Goal: Task Accomplishment & Management: Complete application form

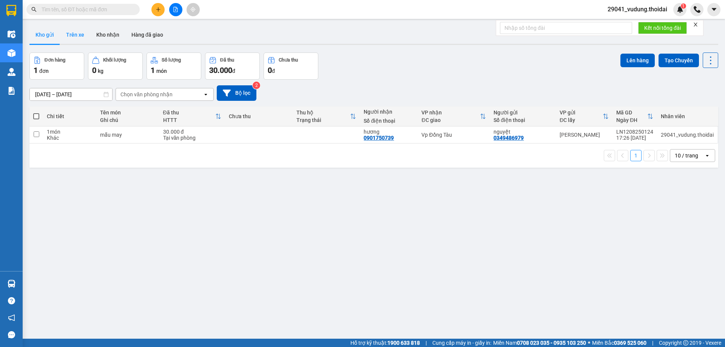
click at [77, 35] on button "Trên xe" at bounding box center [75, 35] width 30 height 18
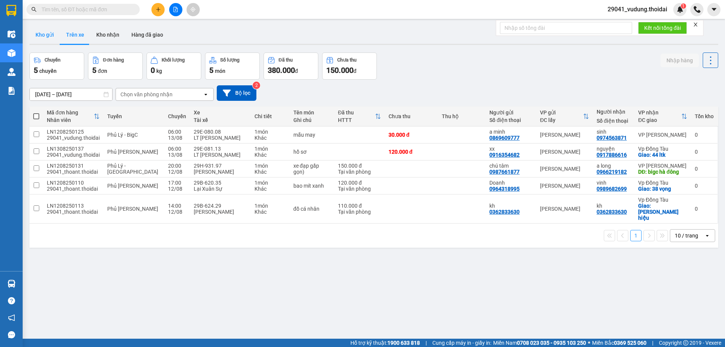
click at [45, 31] on button "Kho gửi" at bounding box center [44, 35] width 31 height 18
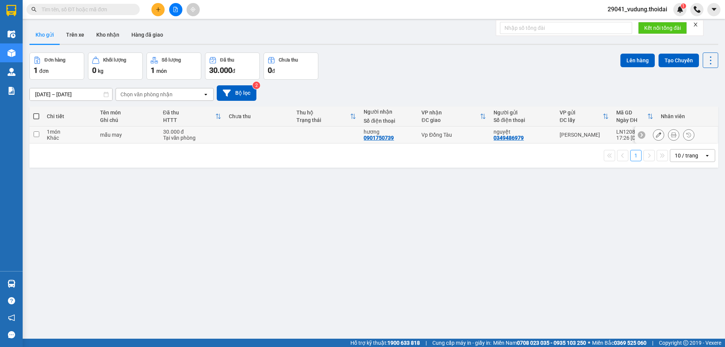
click at [38, 134] on input "checkbox" at bounding box center [37, 134] width 6 height 6
checkbox input "true"
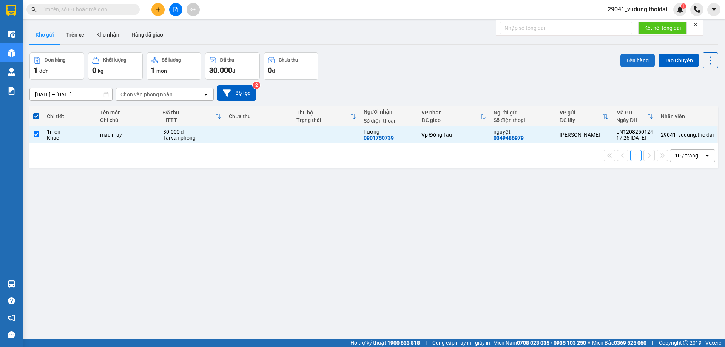
click at [639, 64] on button "Lên hàng" at bounding box center [637, 61] width 34 height 14
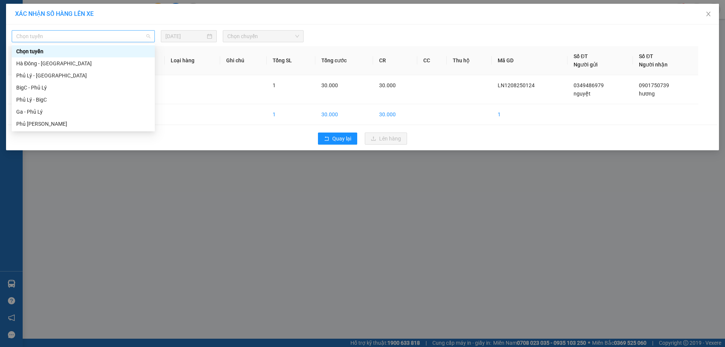
click at [87, 35] on span "Chọn tuyến" at bounding box center [83, 36] width 134 height 11
click at [49, 122] on div "Phủ [PERSON_NAME]" at bounding box center [83, 124] width 134 height 8
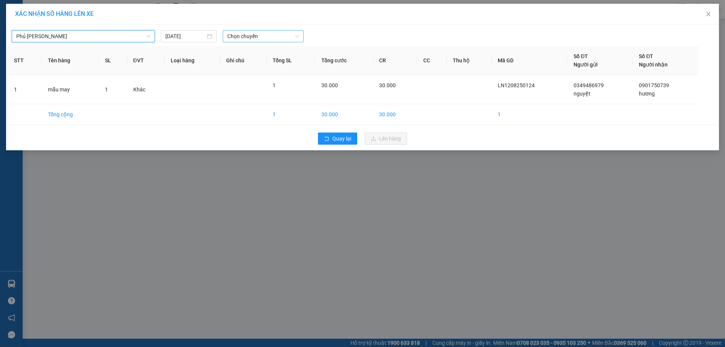
click at [246, 40] on span "Chọn chuyến" at bounding box center [263, 36] width 72 height 11
drag, startPoint x: 256, startPoint y: 50, endPoint x: 242, endPoint y: 140, distance: 90.5
click at [242, 139] on body "Kết quả tìm kiếm ( 0 ) Bộ lọc No Data 29041_vudung.thoidai 1 Điều hành xe Kho h…" at bounding box center [362, 173] width 725 height 347
type input "406"
click at [177, 37] on input "[DATE]" at bounding box center [185, 36] width 40 height 8
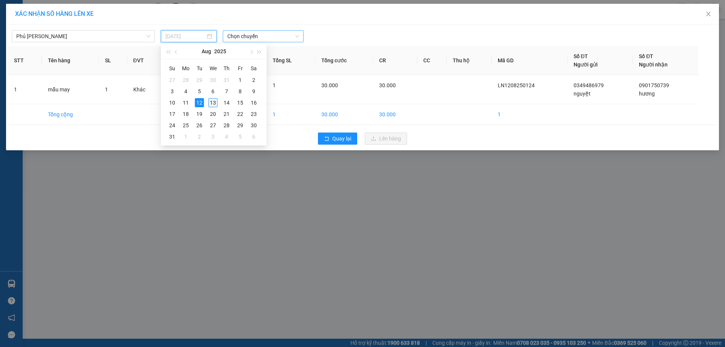
click at [215, 103] on div "13" at bounding box center [212, 102] width 9 height 9
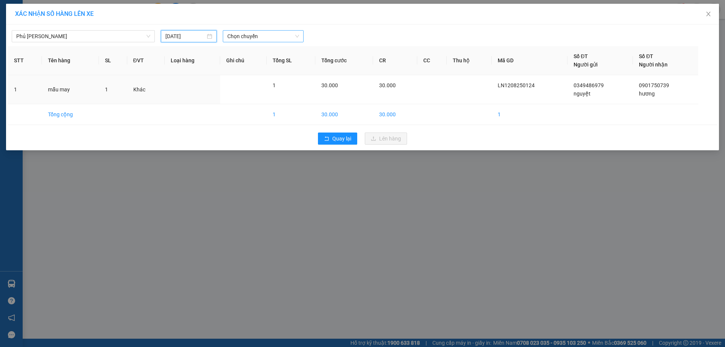
type input "[DATE]"
click at [256, 37] on span "Chọn chuyến" at bounding box center [263, 36] width 72 height 11
type input "406"
click at [260, 52] on div "07:00 - 29E-084.06" at bounding box center [256, 51] width 59 height 8
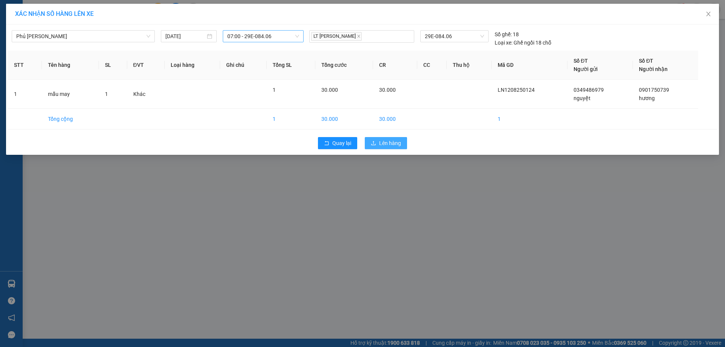
click at [374, 147] on button "Lên hàng" at bounding box center [386, 143] width 42 height 12
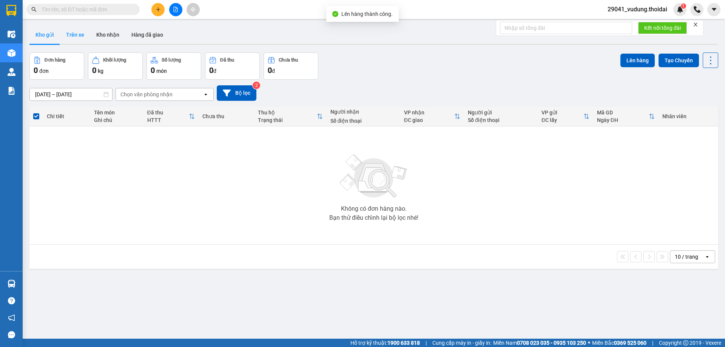
click at [79, 37] on button "Trên xe" at bounding box center [75, 35] width 30 height 18
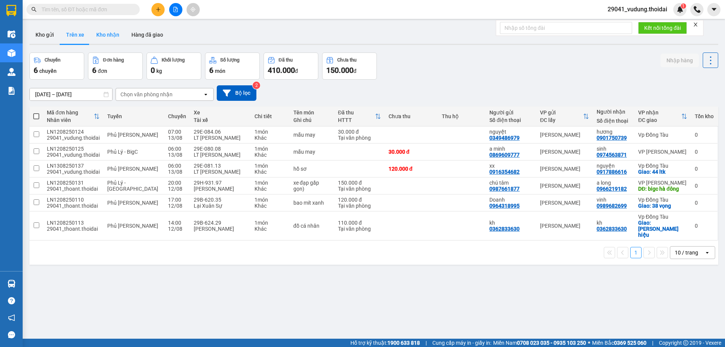
click at [103, 33] on button "Kho nhận" at bounding box center [107, 35] width 35 height 18
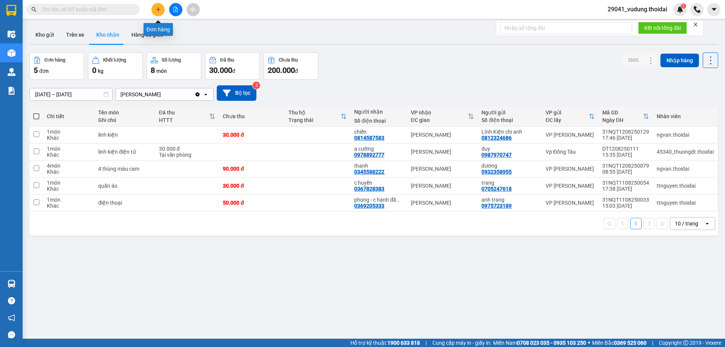
click at [158, 5] on button at bounding box center [157, 9] width 13 height 13
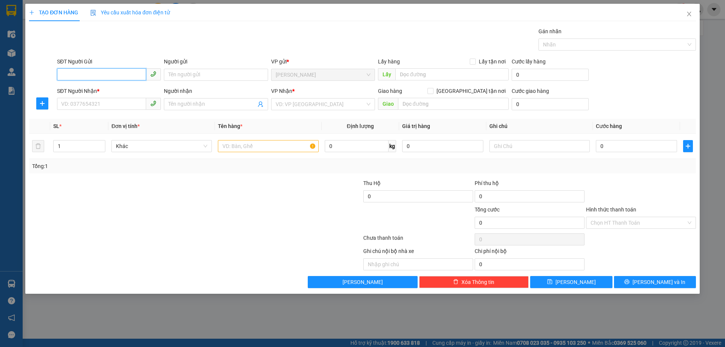
click at [97, 72] on input "SĐT Người Gửi" at bounding box center [101, 74] width 89 height 12
click at [88, 91] on div "0395744427 - [PERSON_NAME]" at bounding box center [109, 90] width 95 height 8
type input "0395744427"
type input "hoan"
type input "0395744427"
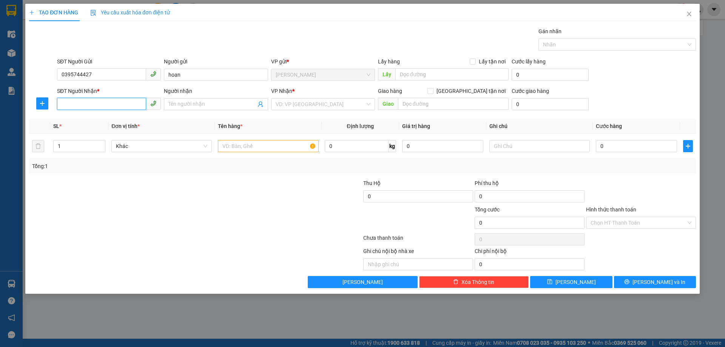
click at [84, 103] on input "SĐT Người Nhận *" at bounding box center [101, 104] width 89 height 12
click at [77, 122] on div "0968279959 - [PERSON_NAME]" at bounding box center [109, 119] width 95 height 8
type input "0968279959"
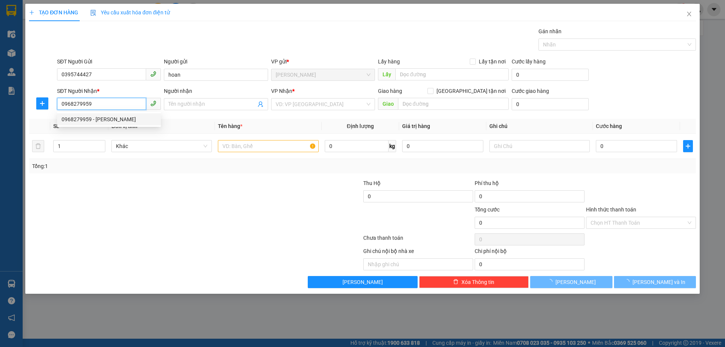
type input "[PERSON_NAME]"
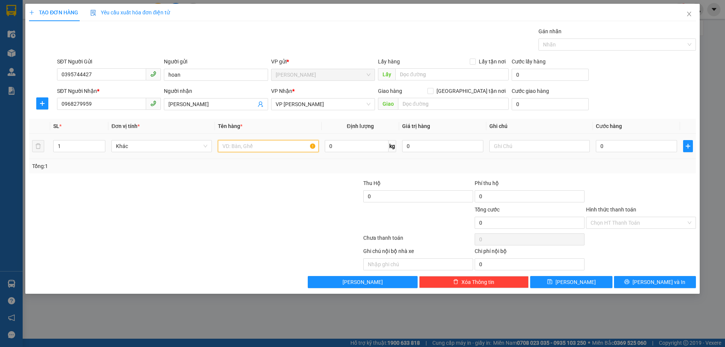
click at [281, 148] on input "text" at bounding box center [268, 146] width 100 height 12
type input "thực phẩm"
click at [642, 146] on input "0" at bounding box center [636, 146] width 81 height 12
type input "5"
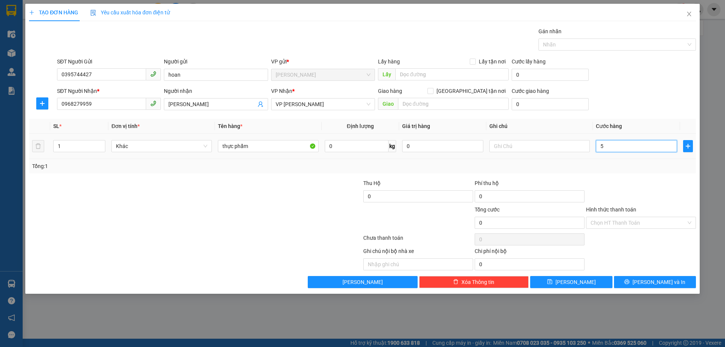
type input "5"
type input "50"
type input "500"
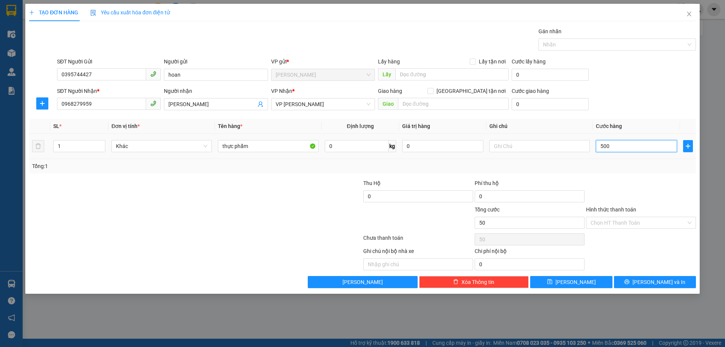
type input "500"
type input "5.000"
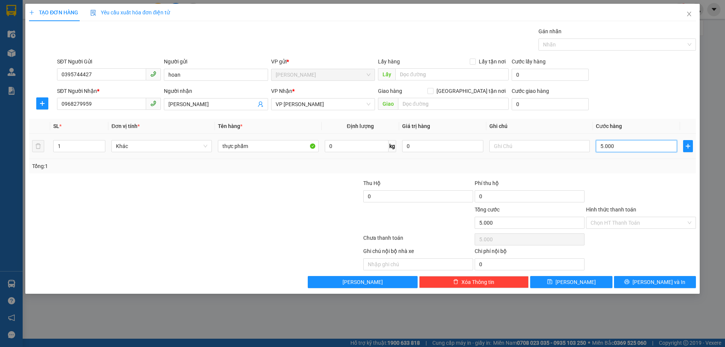
type input "50.000"
click at [622, 222] on input "Hình thức thanh toán" at bounding box center [637, 222] width 95 height 11
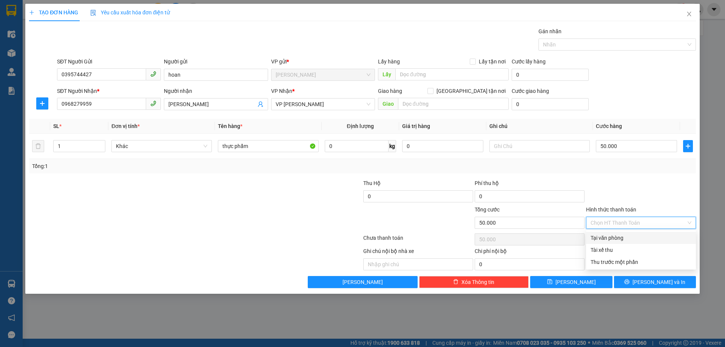
click at [608, 239] on div "Tại văn phòng" at bounding box center [640, 238] width 101 height 8
type input "0"
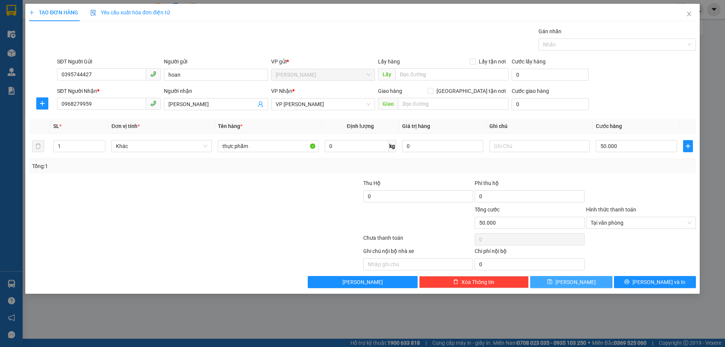
click at [574, 283] on span "[PERSON_NAME]" at bounding box center [575, 282] width 40 height 8
type input "0"
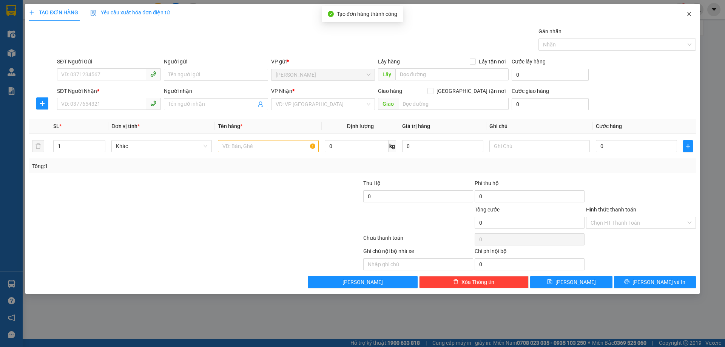
click at [690, 17] on span "Close" at bounding box center [688, 14] width 21 height 21
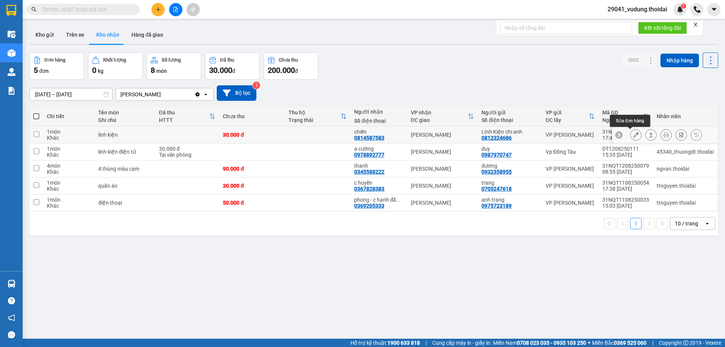
click at [633, 137] on icon at bounding box center [635, 134] width 5 height 5
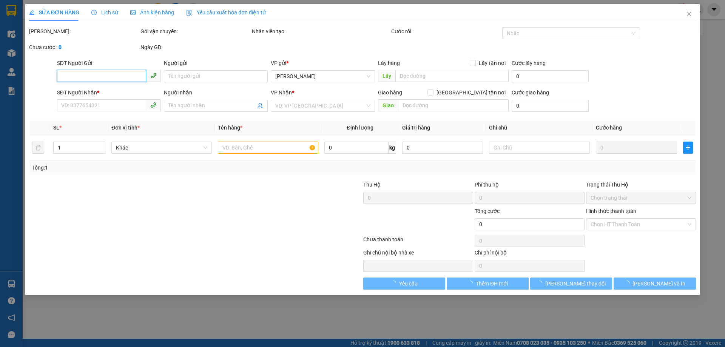
type input "0812324686"
type input "LInh Kiện chi anh"
type input "0814587583"
type input "chiến"
type input "30.000"
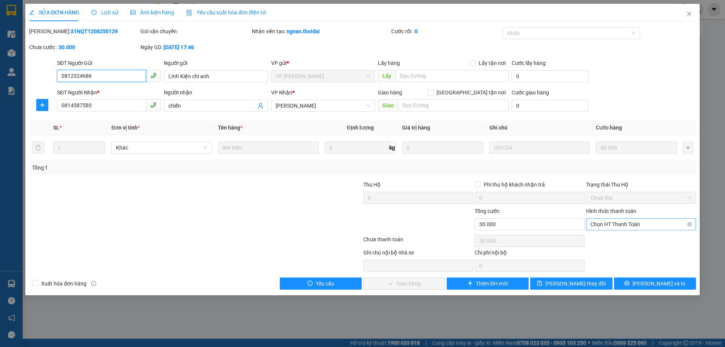
click at [622, 223] on span "Chọn HT Thanh Toán" at bounding box center [640, 224] width 101 height 11
click at [617, 242] on div "Tại văn phòng" at bounding box center [640, 239] width 101 height 8
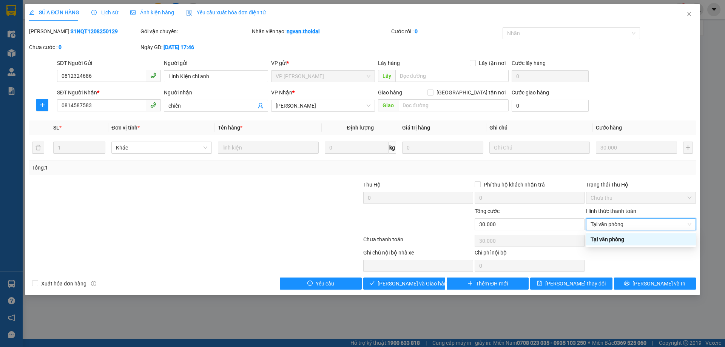
type input "0"
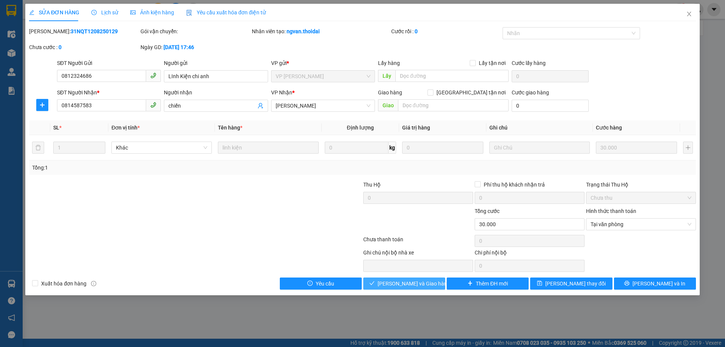
click at [414, 282] on span "[PERSON_NAME] và Giao hàng" at bounding box center [413, 283] width 72 height 8
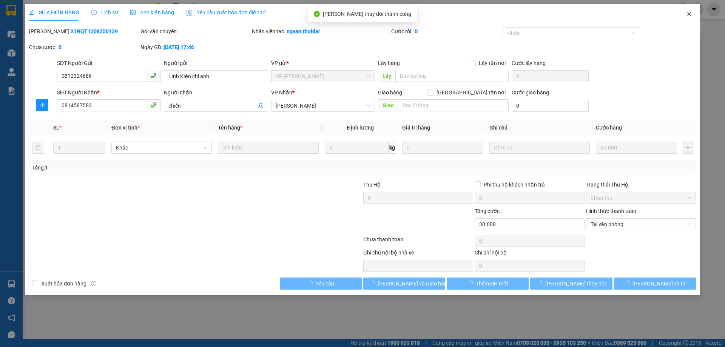
click at [692, 16] on span "Close" at bounding box center [688, 14] width 21 height 21
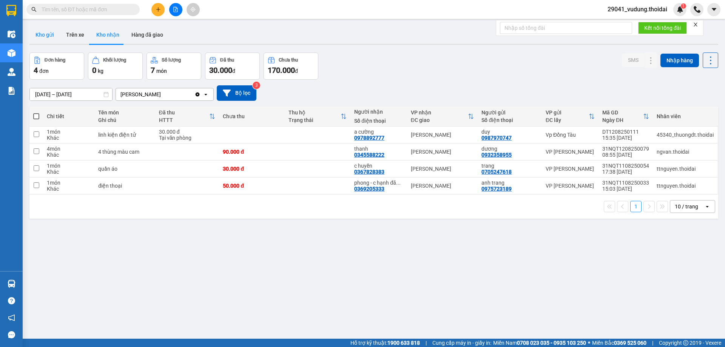
click at [52, 34] on button "Kho gửi" at bounding box center [44, 35] width 31 height 18
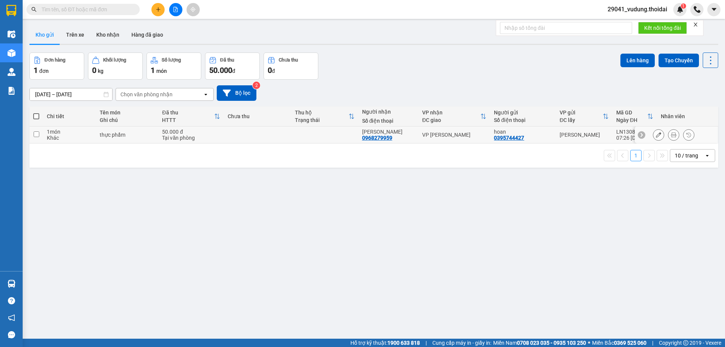
click at [34, 135] on input "checkbox" at bounding box center [37, 134] width 6 height 6
checkbox input "true"
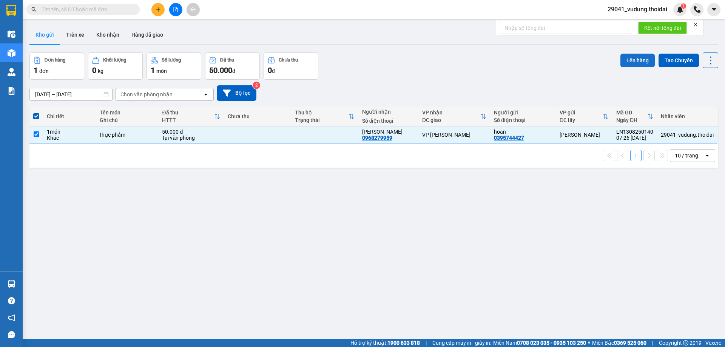
click at [641, 59] on button "Lên hàng" at bounding box center [637, 61] width 34 height 14
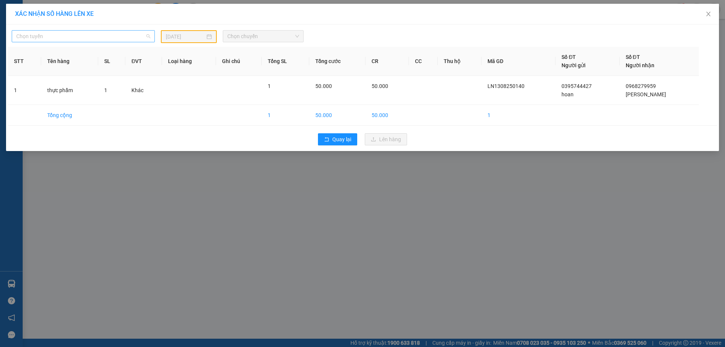
click at [52, 38] on span "Chọn tuyến" at bounding box center [83, 36] width 134 height 11
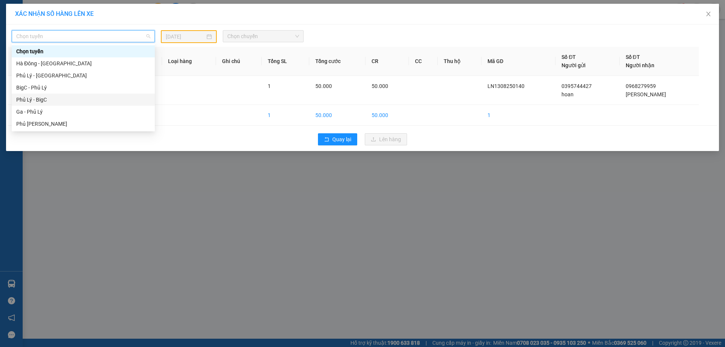
click at [43, 104] on div "Phủ Lý - BigC" at bounding box center [83, 100] width 143 height 12
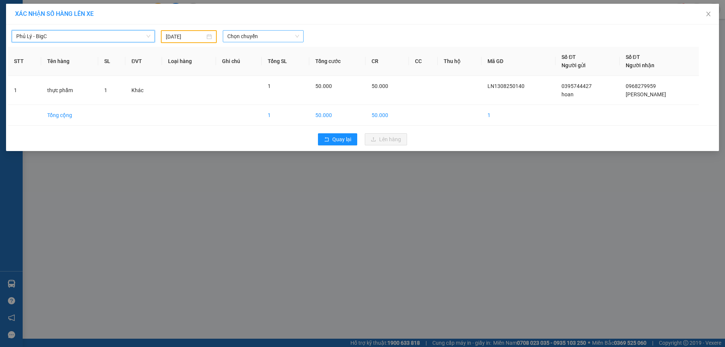
click at [259, 40] on span "Chọn chuyến" at bounding box center [263, 36] width 72 height 11
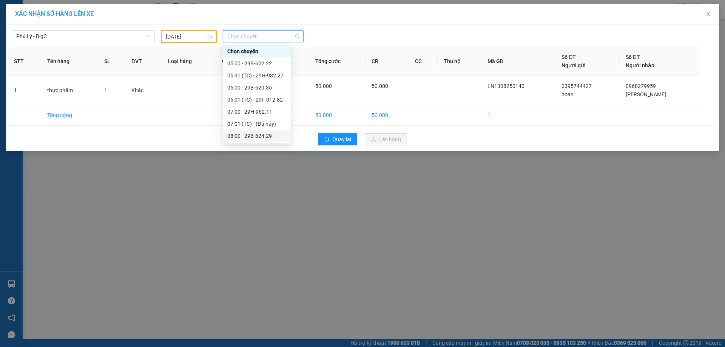
type input "4"
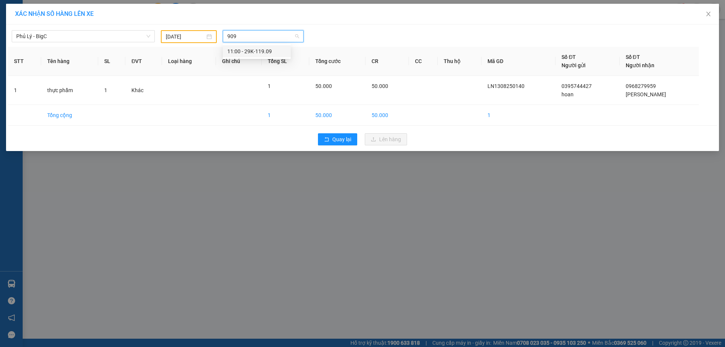
type input "909"
click at [171, 37] on input "[DATE]" at bounding box center [185, 36] width 39 height 8
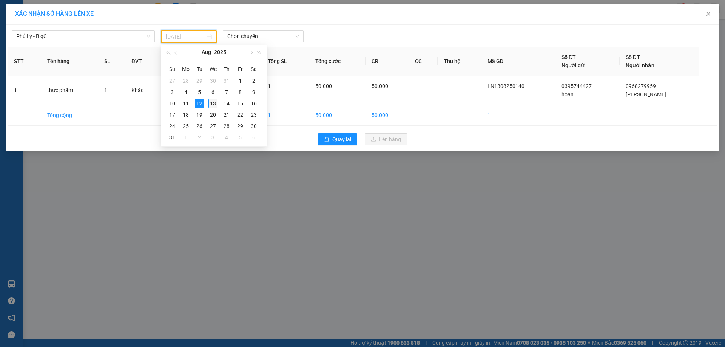
click at [212, 100] on div "13" at bounding box center [212, 103] width 9 height 9
type input "[DATE]"
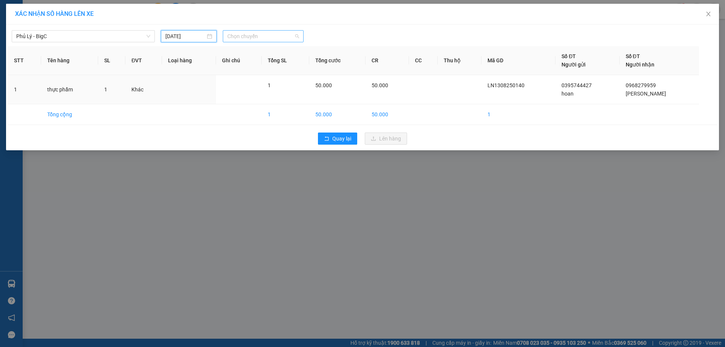
click at [248, 39] on span "Chọn chuyến" at bounding box center [263, 36] width 72 height 11
type input "909"
click at [258, 52] on div "08:00 - 29K-119.09" at bounding box center [256, 51] width 59 height 8
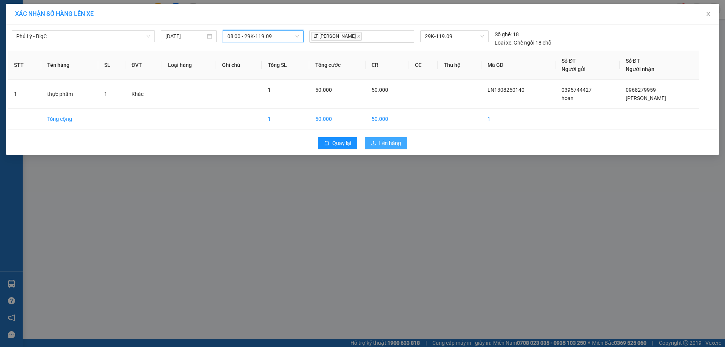
click at [391, 144] on span "Lên hàng" at bounding box center [390, 143] width 22 height 8
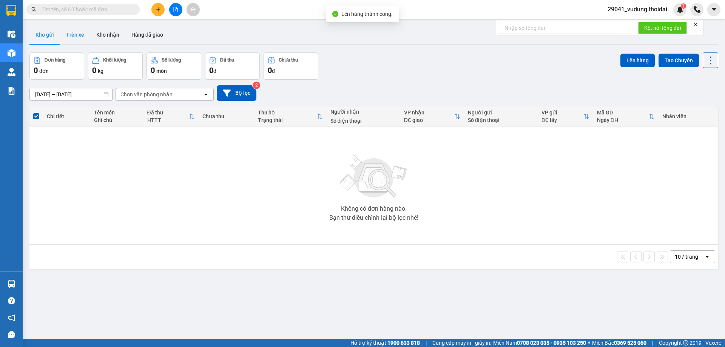
click at [78, 35] on button "Trên xe" at bounding box center [75, 35] width 30 height 18
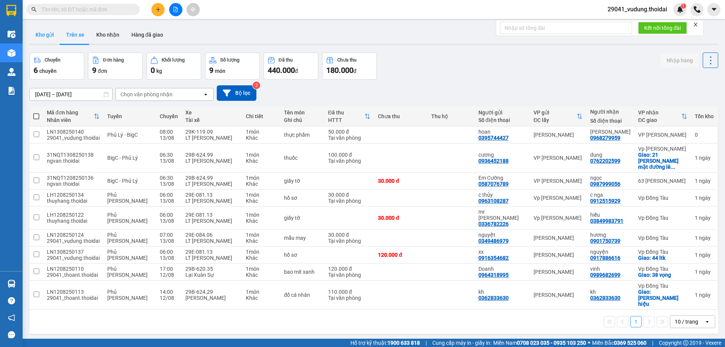
click at [31, 40] on button "Kho gửi" at bounding box center [44, 35] width 31 height 18
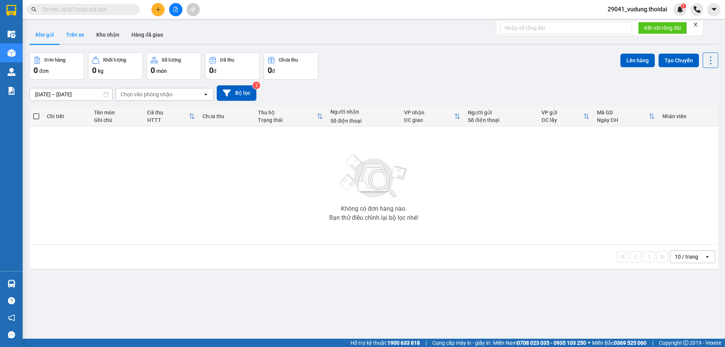
click at [77, 35] on button "Trên xe" at bounding box center [75, 35] width 30 height 18
